Goal: Task Accomplishment & Management: Manage account settings

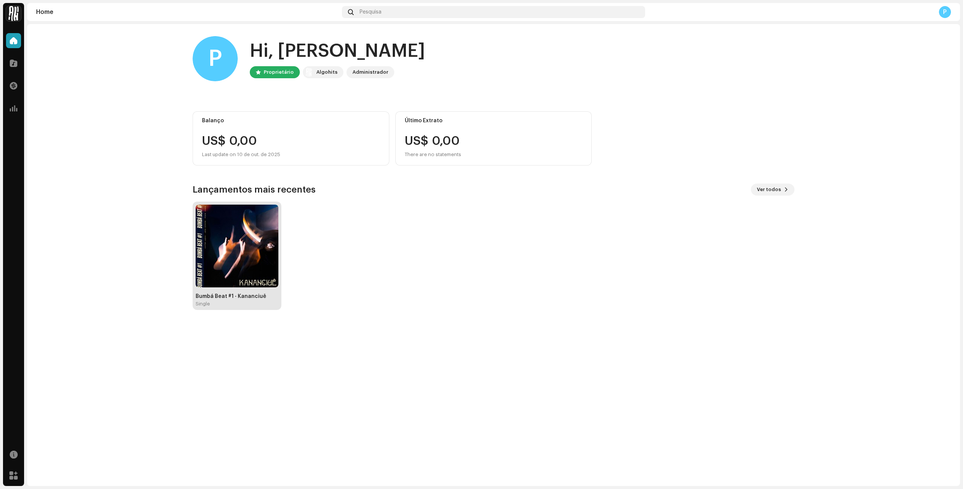
click at [242, 253] on img at bounding box center [237, 246] width 83 height 83
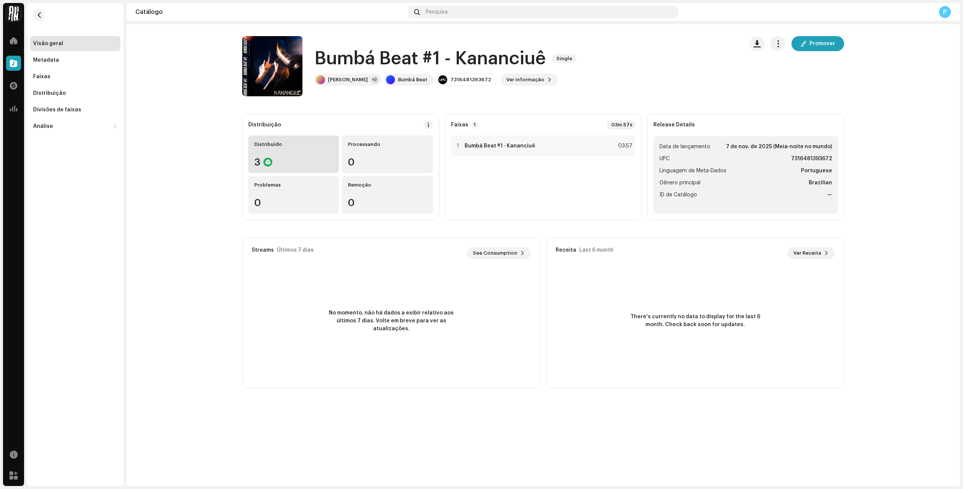
click at [310, 161] on div "3" at bounding box center [293, 162] width 79 height 10
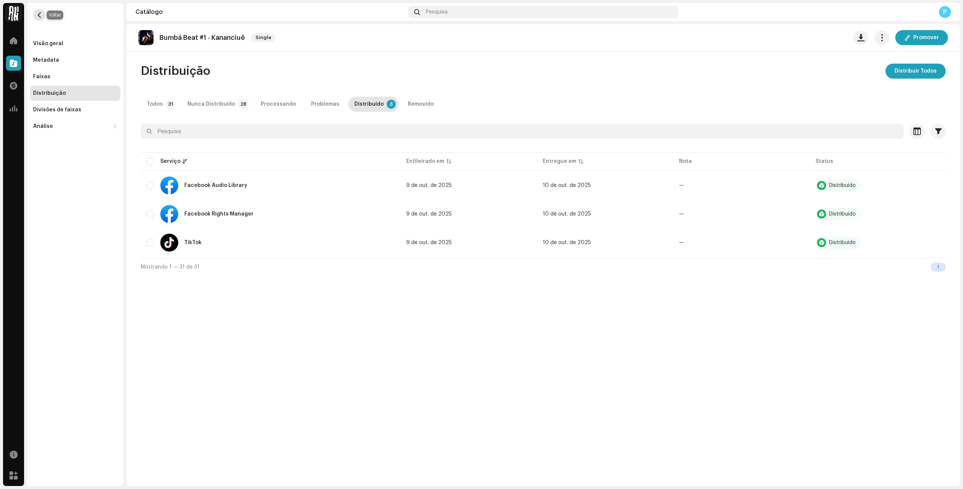
click at [36, 16] on span "button" at bounding box center [39, 15] width 6 height 6
